Goal: Information Seeking & Learning: Learn about a topic

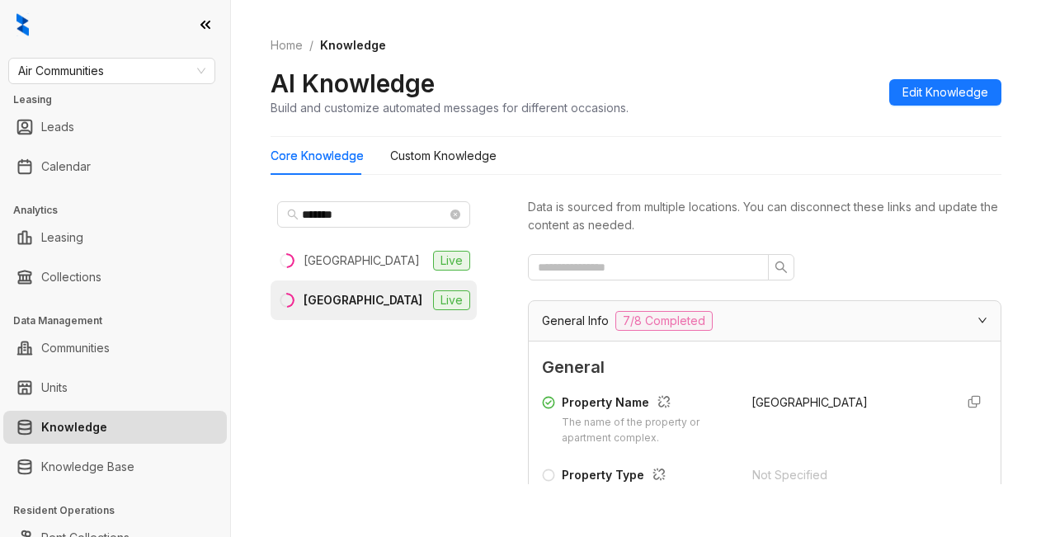
scroll to position [660, 0]
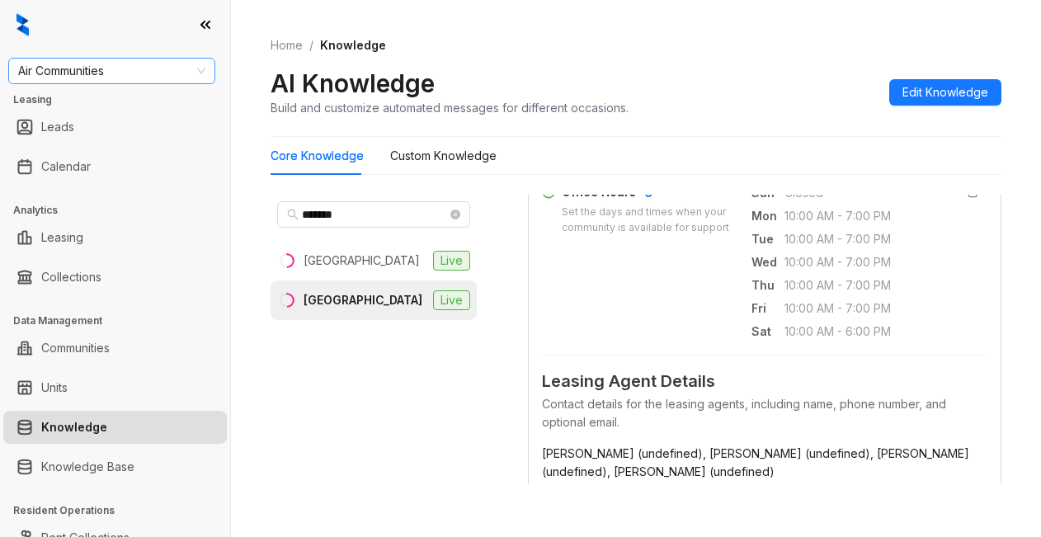
click at [134, 80] on span "Air Communities" at bounding box center [111, 71] width 187 height 25
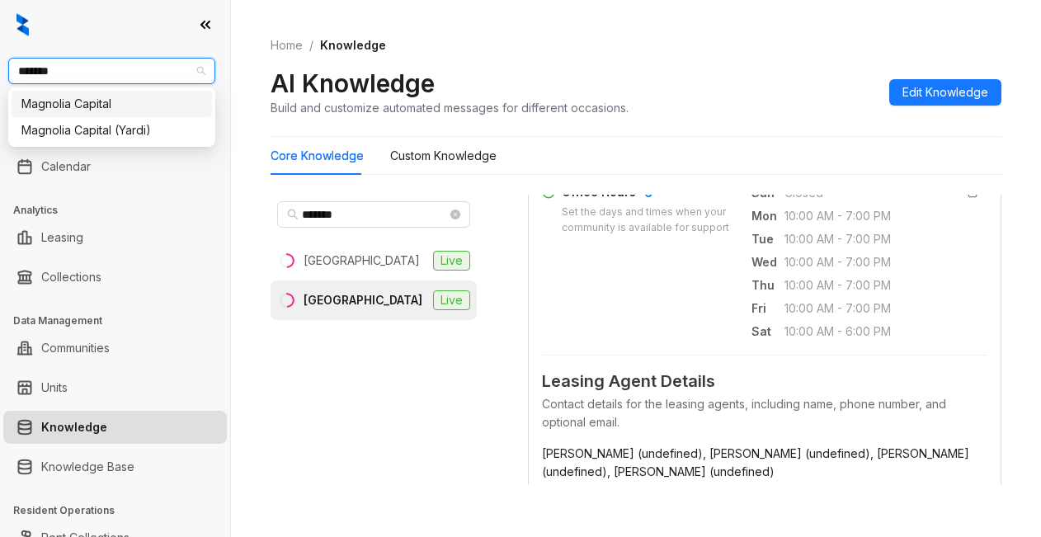
type input "********"
click at [132, 111] on div "Magnolia Capital" at bounding box center [111, 104] width 181 height 18
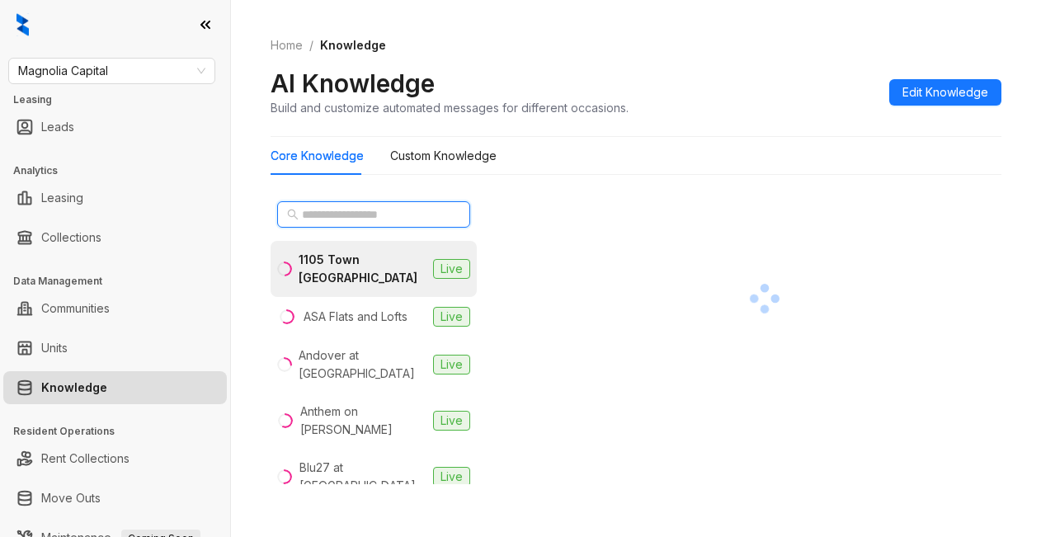
click at [370, 218] on input "text" at bounding box center [374, 214] width 145 height 18
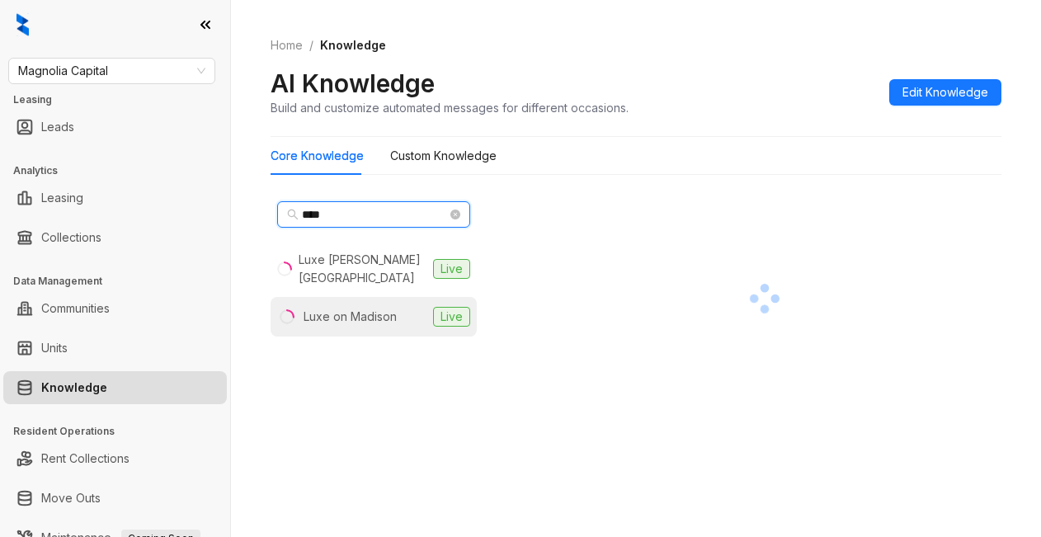
type input "****"
click at [375, 311] on li "Luxe on Madison Live" at bounding box center [374, 317] width 206 height 40
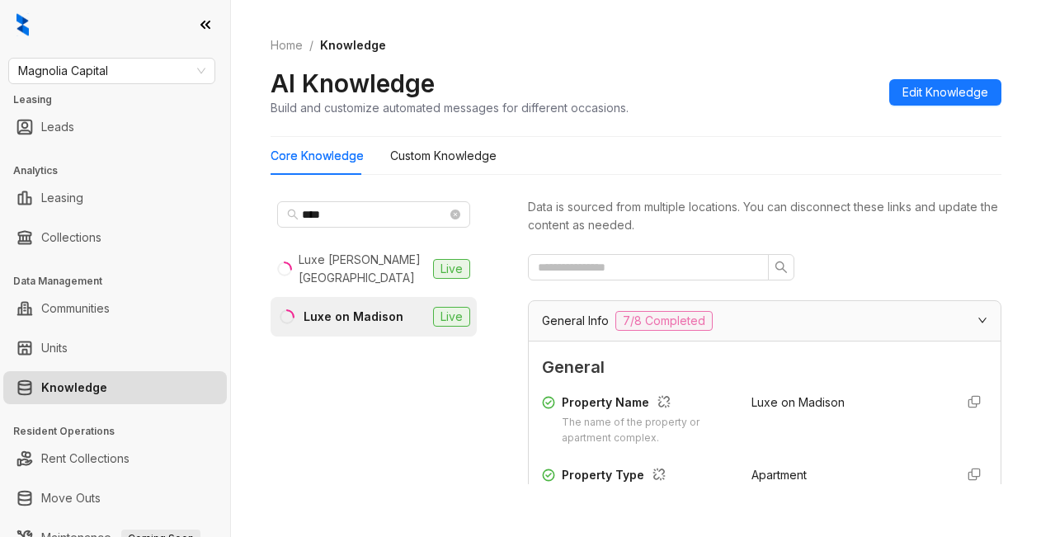
click at [747, 144] on div "Core Knowledge Custom Knowledge" at bounding box center [636, 156] width 731 height 38
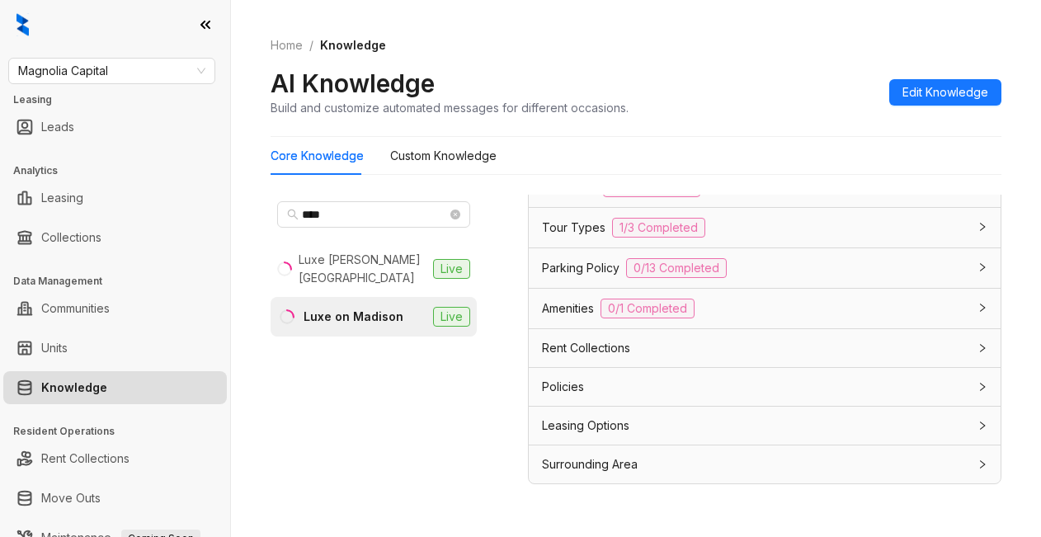
scroll to position [1532, 0]
click at [599, 429] on span "Leasing Options" at bounding box center [585, 426] width 87 height 18
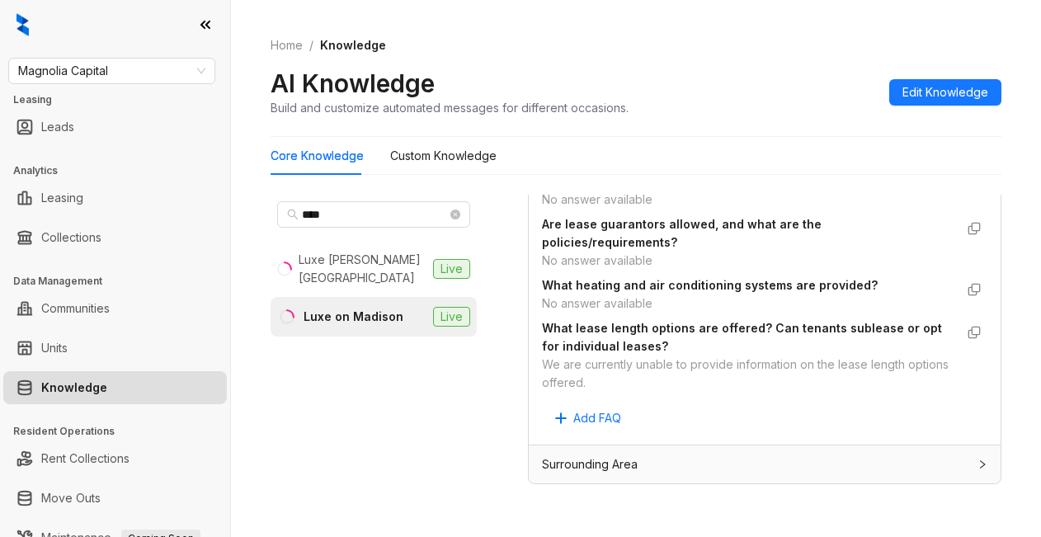
scroll to position [1862, 0]
click at [444, 157] on Knowledge "Custom Knowledge" at bounding box center [443, 156] width 106 height 18
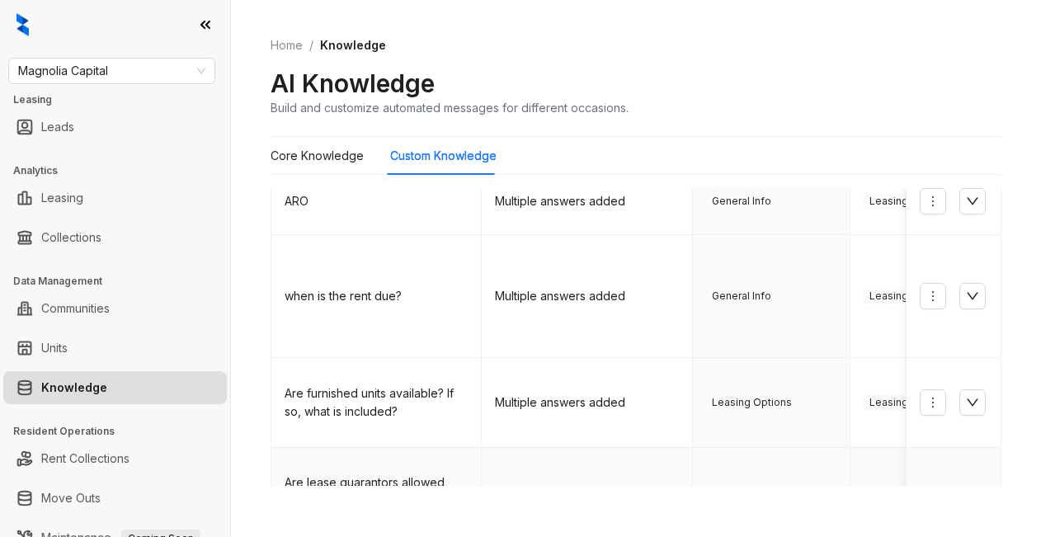
scroll to position [777, 0]
click at [967, 496] on icon "down" at bounding box center [973, 499] width 12 height 7
click at [966, 492] on icon "up" at bounding box center [972, 498] width 13 height 13
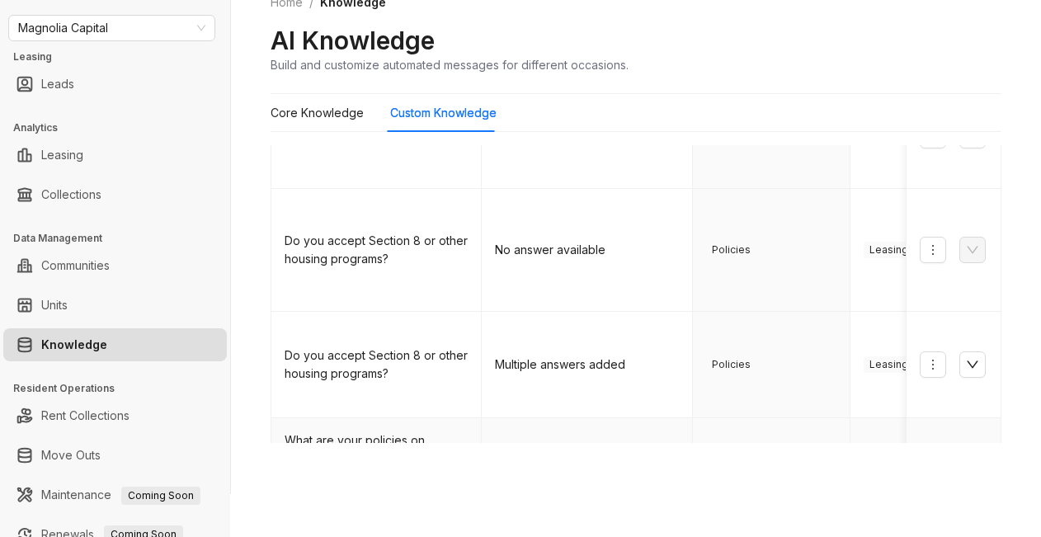
scroll to position [165, 0]
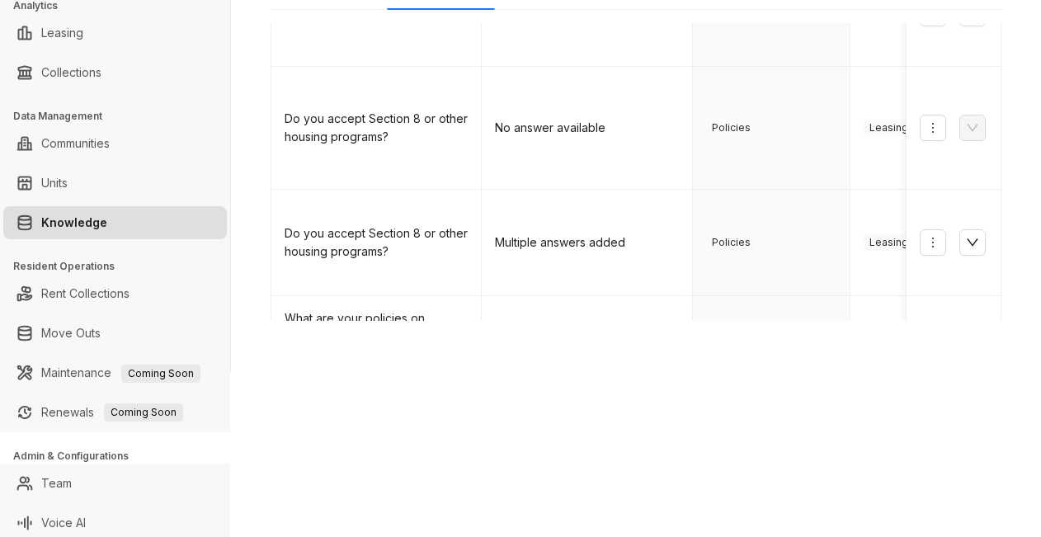
click at [745, 392] on link "3" at bounding box center [757, 404] width 25 height 25
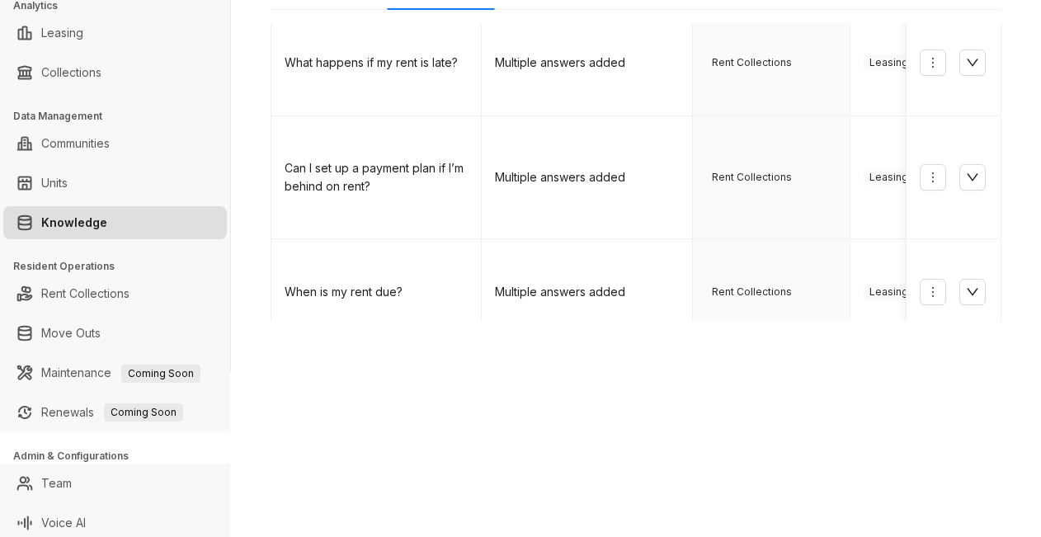
scroll to position [436, 0]
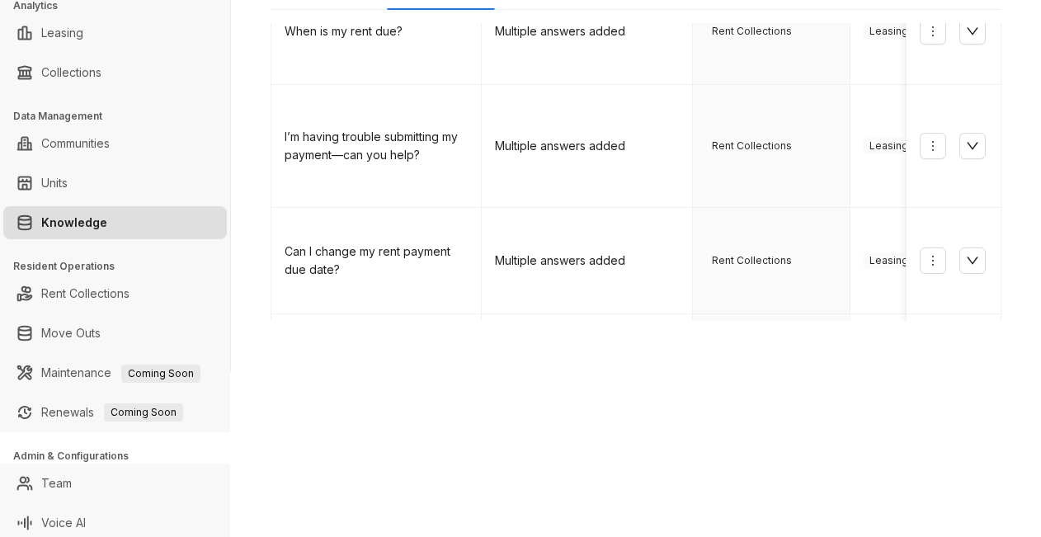
click at [778, 435] on link "4" at bounding box center [790, 447] width 25 height 25
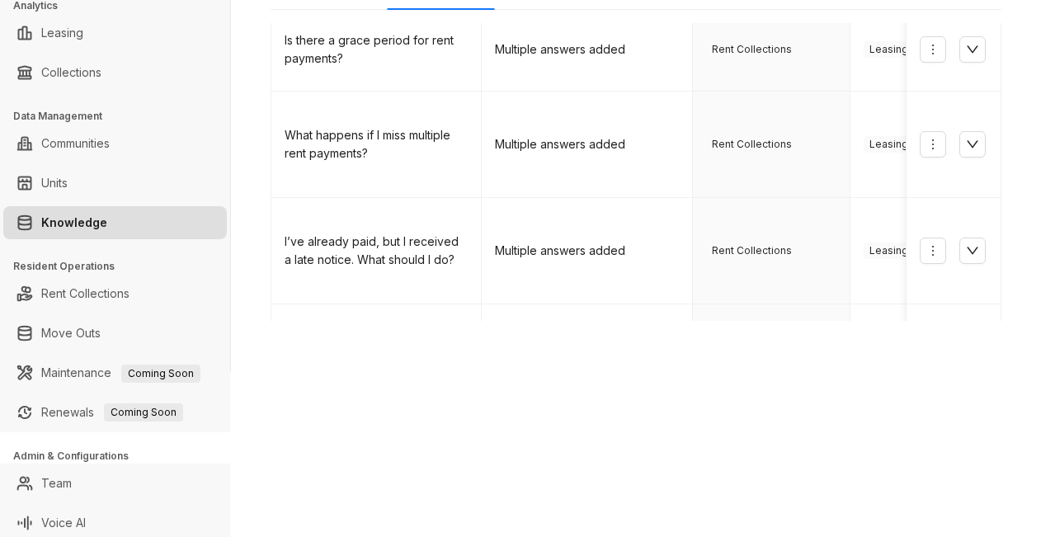
scroll to position [736, 0]
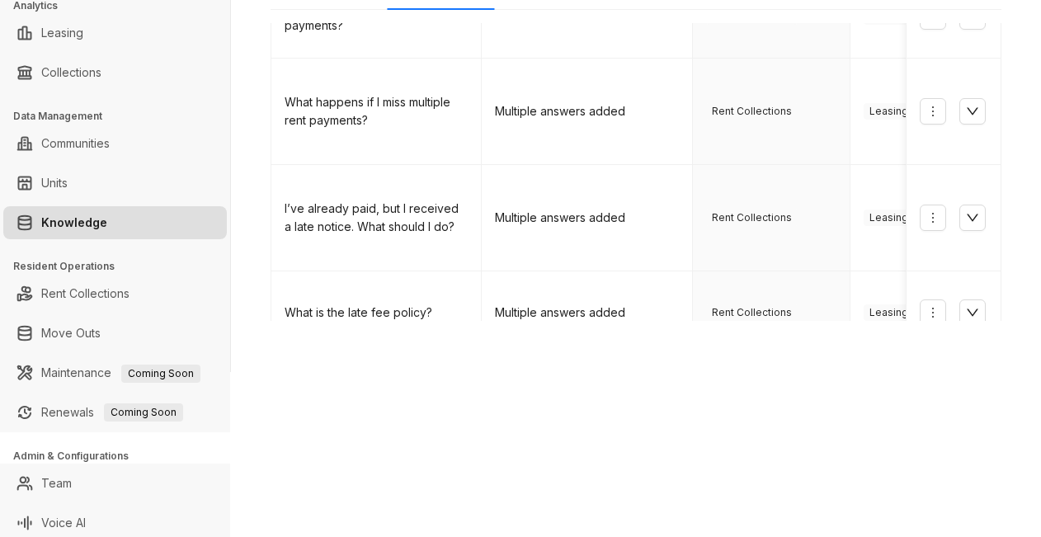
click at [811, 369] on link "5" at bounding box center [823, 381] width 25 height 25
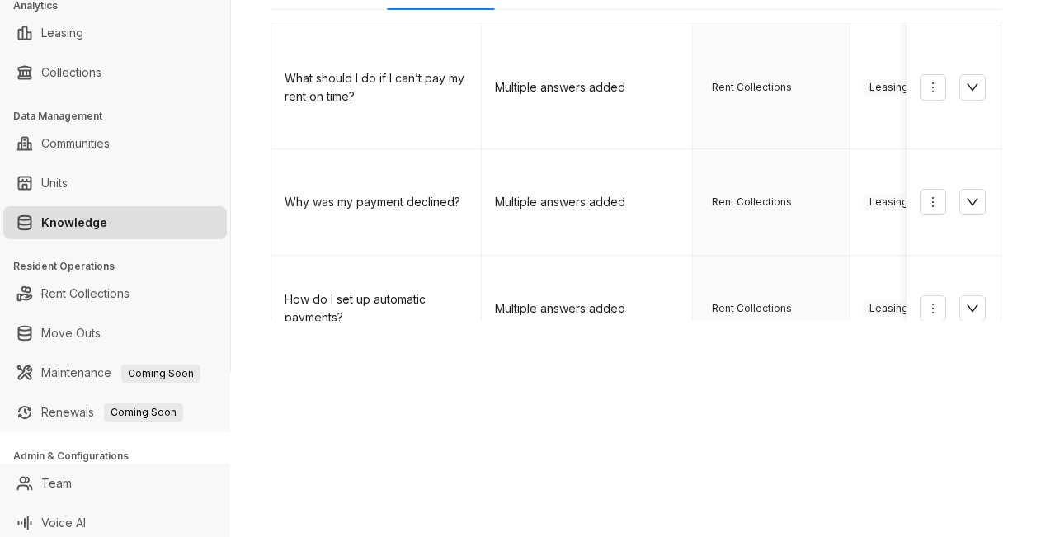
scroll to position [76, 0]
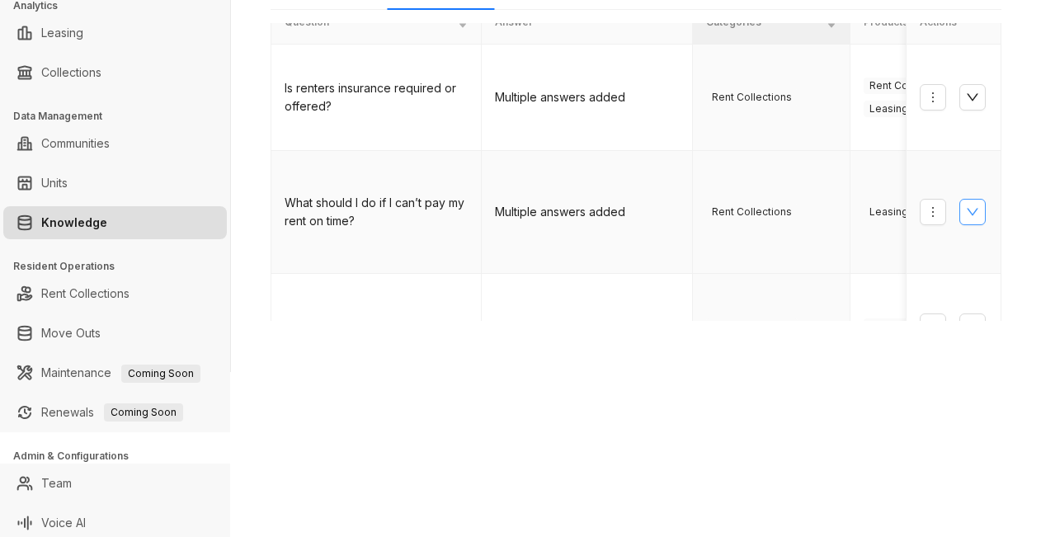
click at [966, 205] on icon "down" at bounding box center [972, 211] width 13 height 13
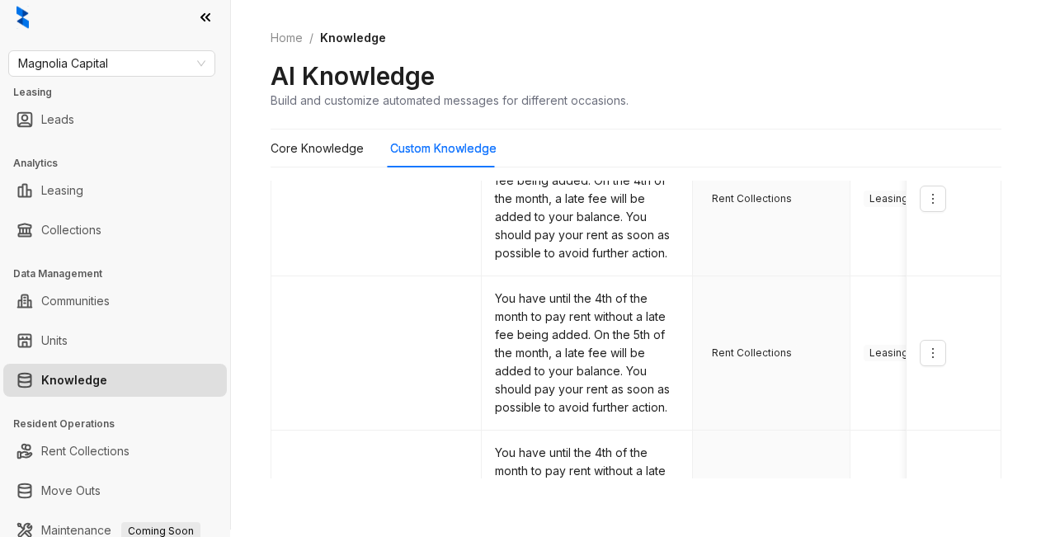
scroll to position [0, 0]
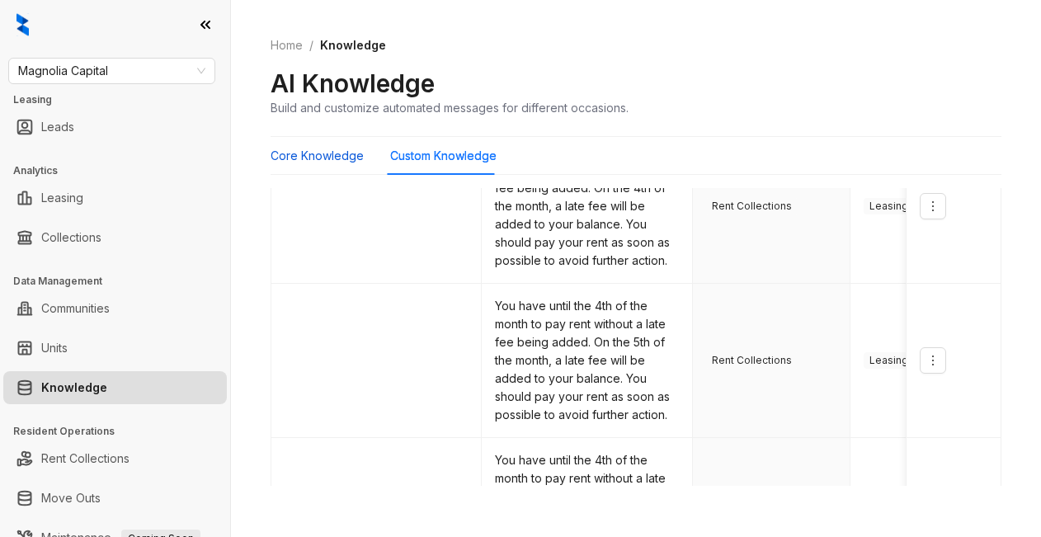
click at [342, 152] on Knowledge "Core Knowledge" at bounding box center [317, 156] width 93 height 18
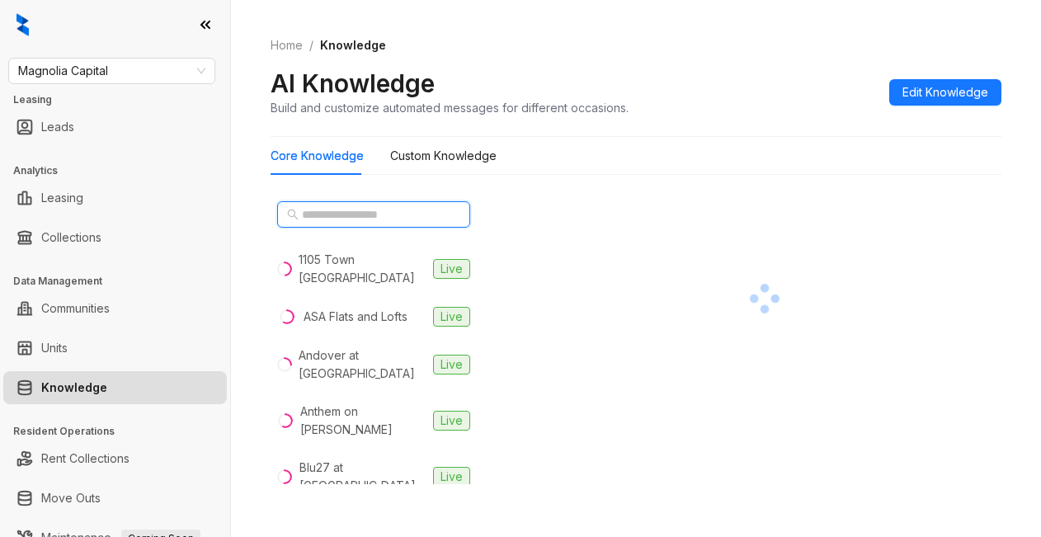
click at [375, 210] on input "text" at bounding box center [374, 214] width 145 height 18
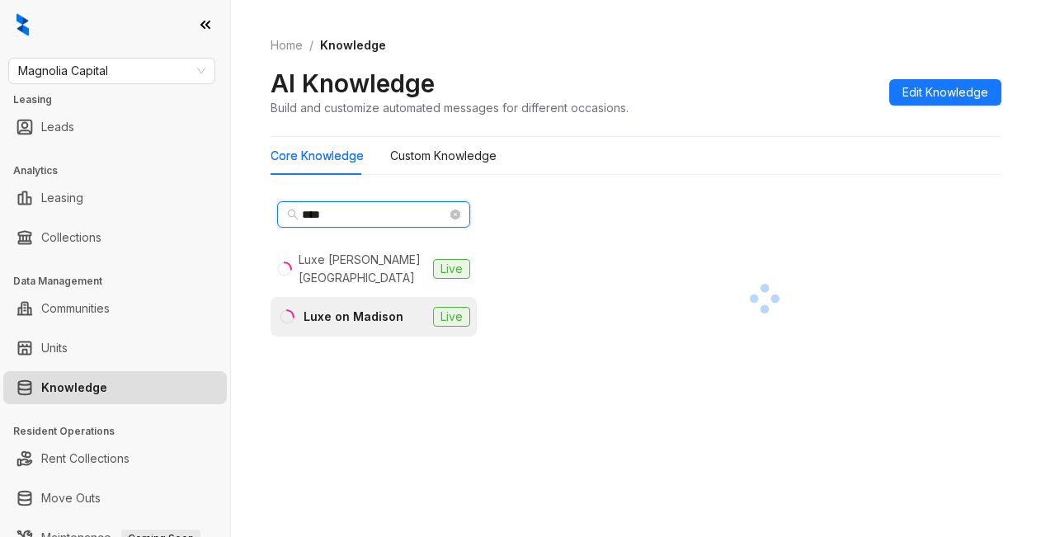
type input "****"
click at [369, 308] on div "Luxe on Madison" at bounding box center [354, 317] width 100 height 18
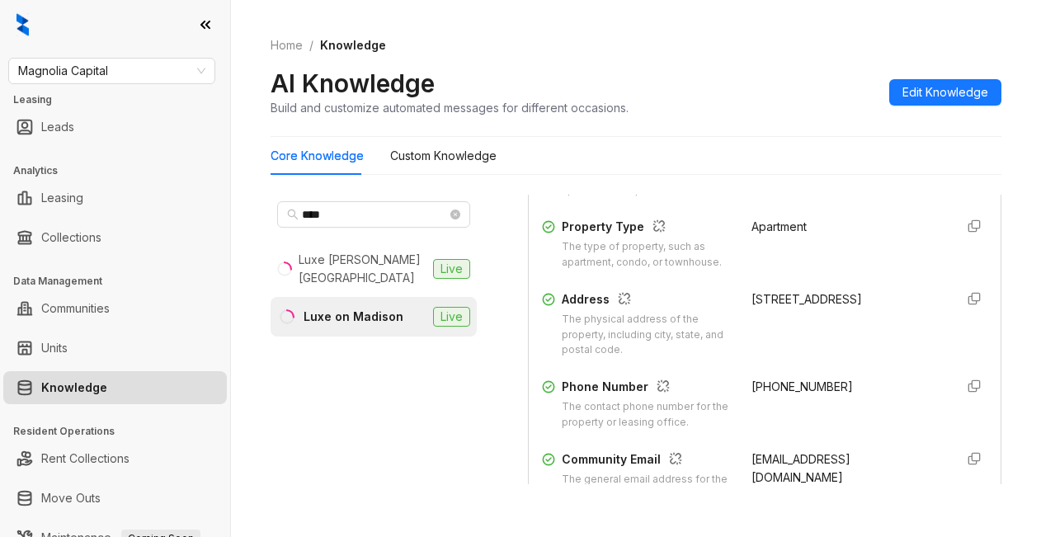
scroll to position [330, 0]
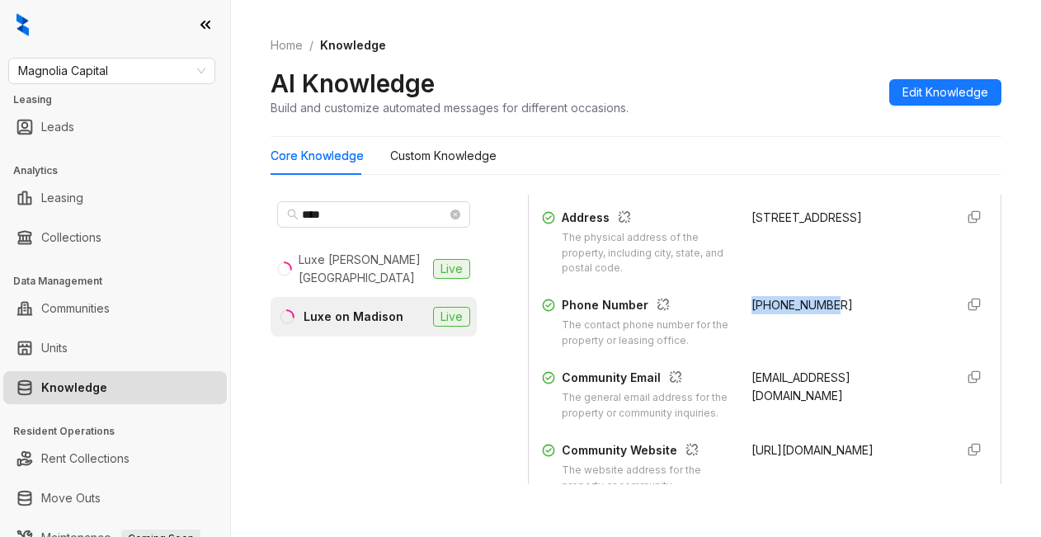
drag, startPoint x: 735, startPoint y: 322, endPoint x: 817, endPoint y: 318, distance: 81.7
click at [817, 318] on div "+18722742853" at bounding box center [847, 322] width 190 height 53
copy span "+18722742853"
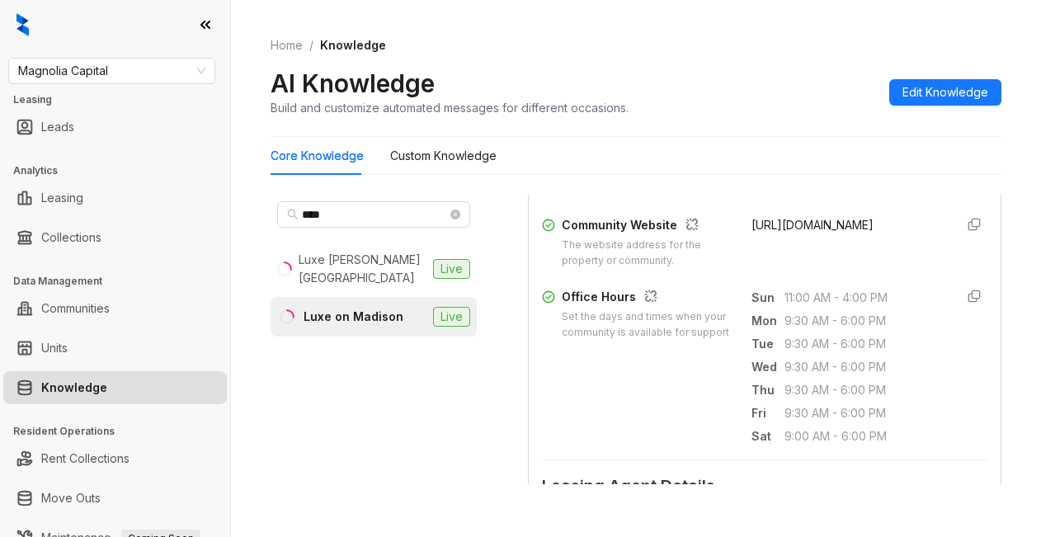
scroll to position [577, 0]
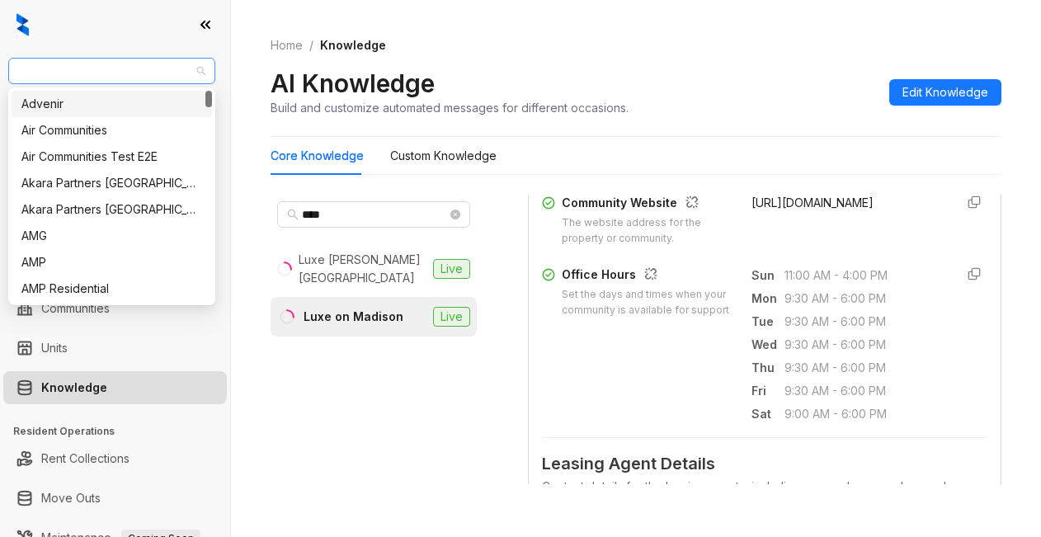
drag, startPoint x: 127, startPoint y: 69, endPoint x: 56, endPoint y: 73, distance: 71.1
click at [56, 73] on span "Magnolia Capital" at bounding box center [111, 71] width 187 height 25
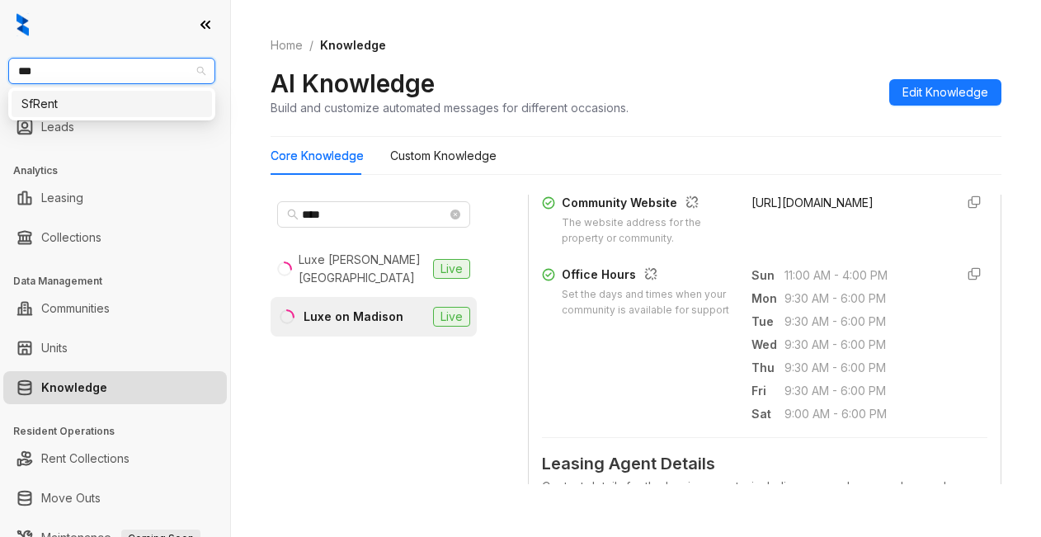
type input "****"
click at [111, 108] on div "SfRent" at bounding box center [111, 104] width 181 height 18
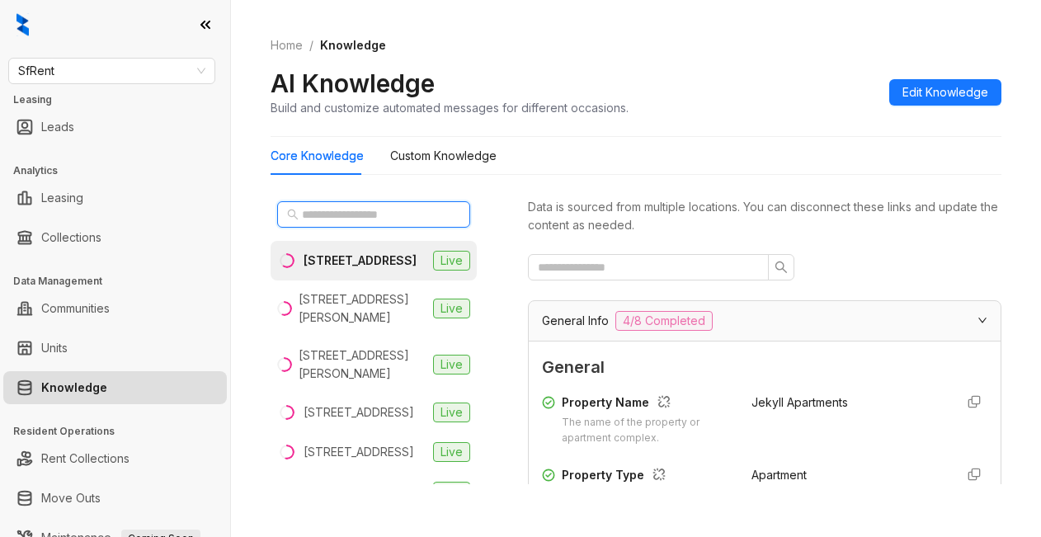
click at [339, 212] on input "text" at bounding box center [374, 214] width 145 height 18
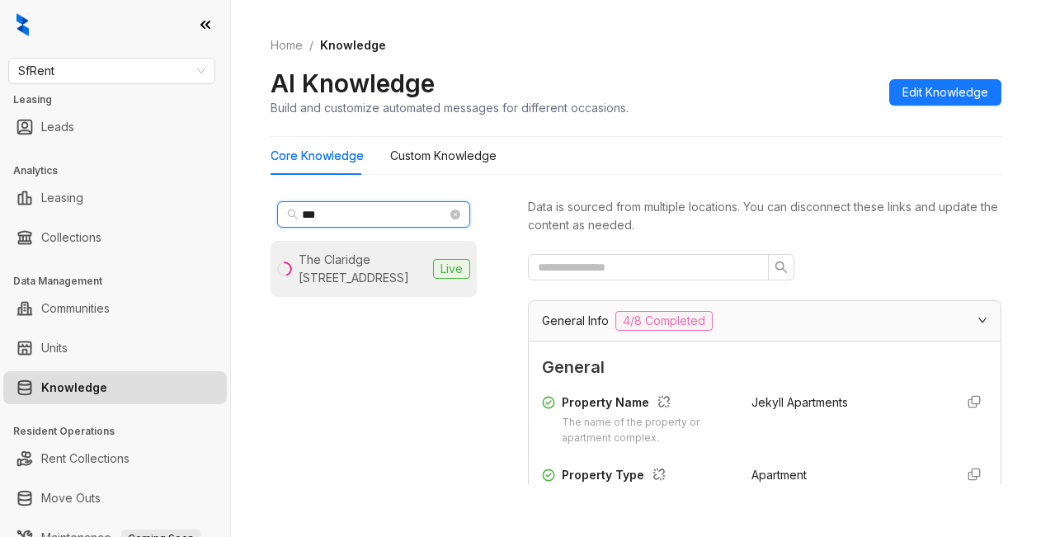
type input "***"
click at [331, 260] on div "The Claridge [STREET_ADDRESS]" at bounding box center [363, 269] width 128 height 36
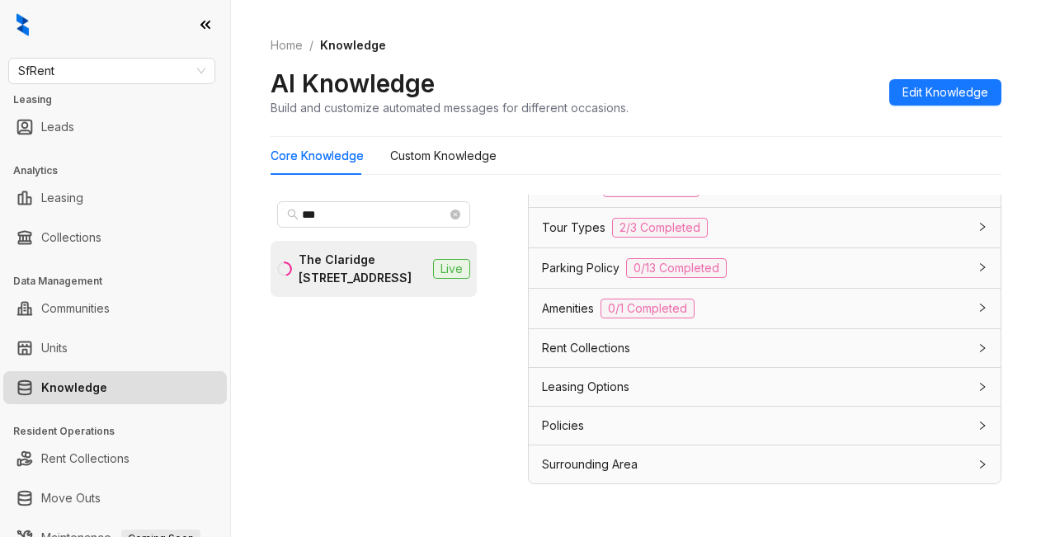
scroll to position [1454, 0]
click at [598, 386] on span "Leasing Options" at bounding box center [585, 387] width 87 height 18
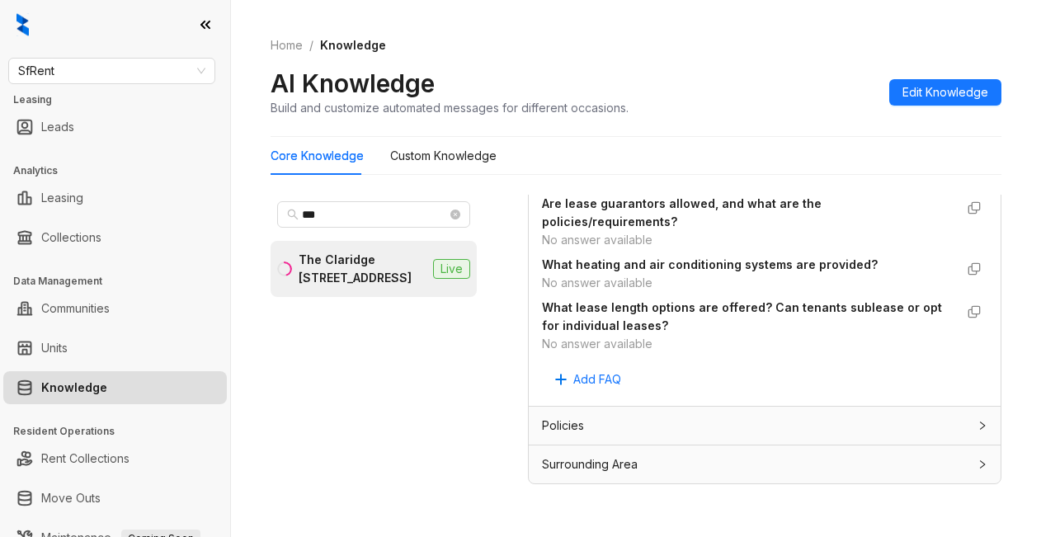
scroll to position [1804, 0]
click at [466, 159] on Knowledge "Custom Knowledge" at bounding box center [443, 156] width 106 height 18
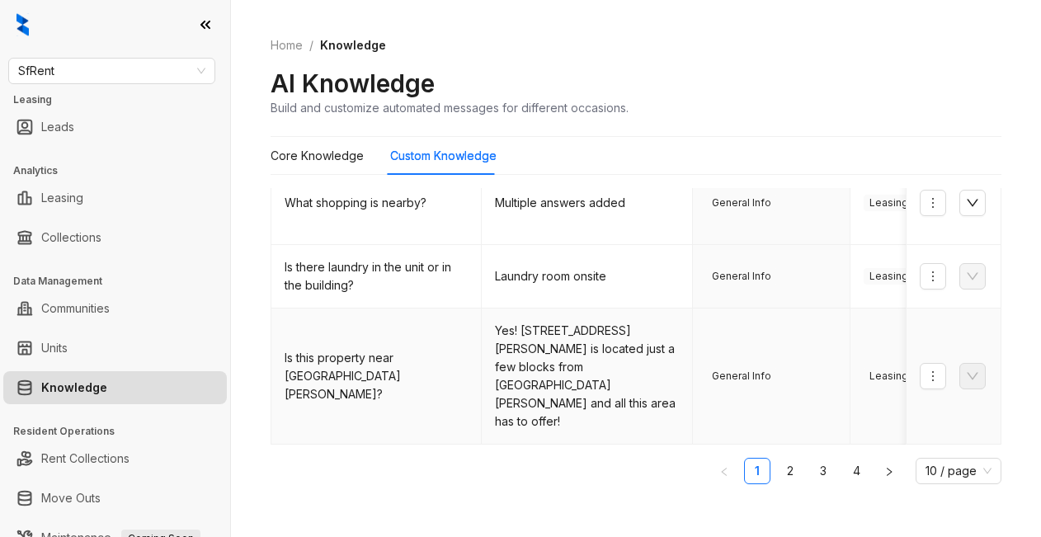
scroll to position [696, 0]
click at [767, 94] on div "AI Knowledge Build and customize automated messages for different occasions." at bounding box center [636, 92] width 731 height 49
click at [844, 62] on div "Home / Knowledge AI Knowledge Build and customize automated messages for differ…" at bounding box center [636, 76] width 731 height 120
